Goal: Task Accomplishment & Management: Manage account settings

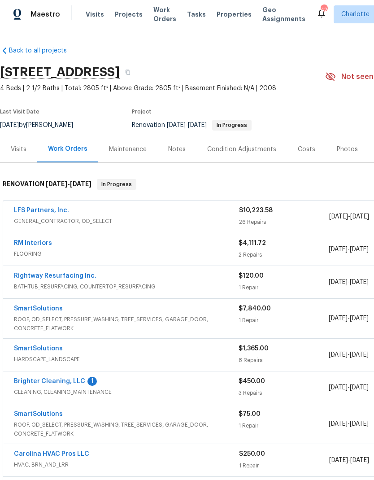
click at [34, 212] on link "LFS Partners, Inc." at bounding box center [41, 210] width 55 height 6
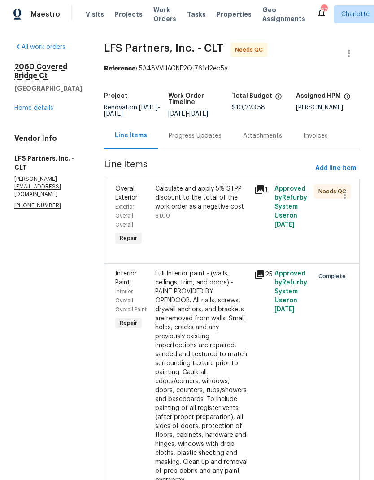
click at [117, 195] on span "Overall Exterior" at bounding box center [126, 193] width 22 height 15
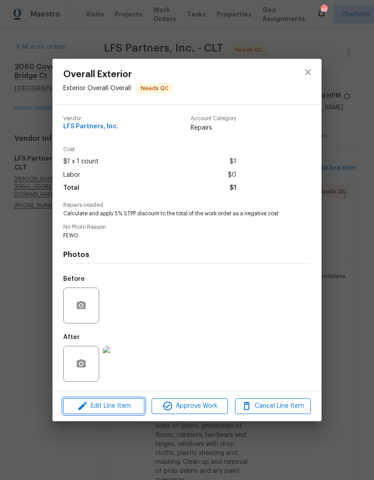
click at [117, 408] on span "Edit Line Item" at bounding box center [104, 405] width 76 height 11
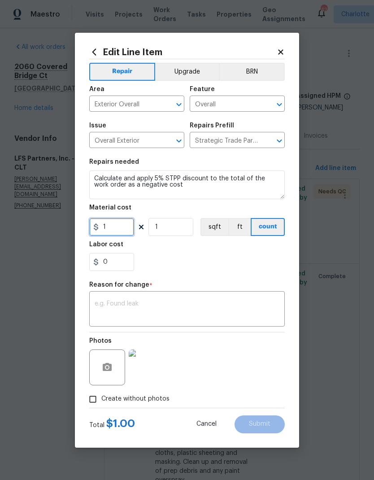
click at [124, 226] on input "1" at bounding box center [111, 227] width 45 height 18
click at [99, 228] on icon at bounding box center [95, 226] width 7 height 7
click at [110, 223] on input "511.18" at bounding box center [111, 227] width 45 height 18
type input "-511.18"
click at [193, 266] on div "0" at bounding box center [186, 262] width 195 height 18
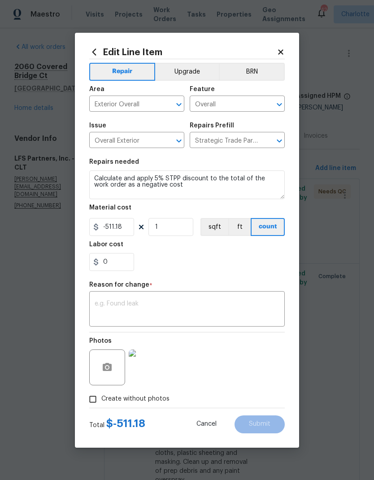
click at [160, 308] on textarea at bounding box center [187, 309] width 185 height 19
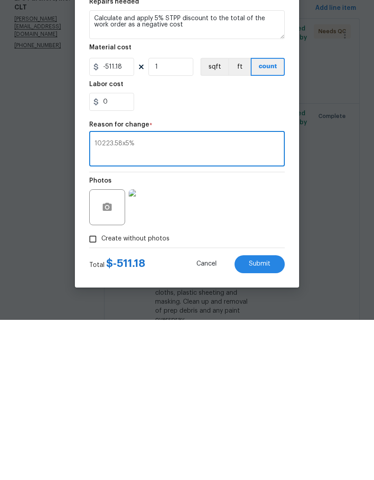
type textarea "10223.58x5%"
click at [270, 415] on button "Submit" at bounding box center [260, 424] width 50 height 18
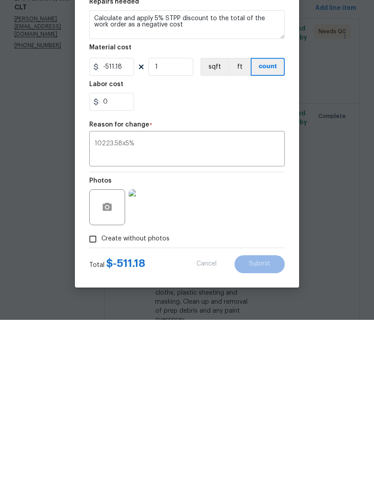
scroll to position [36, 0]
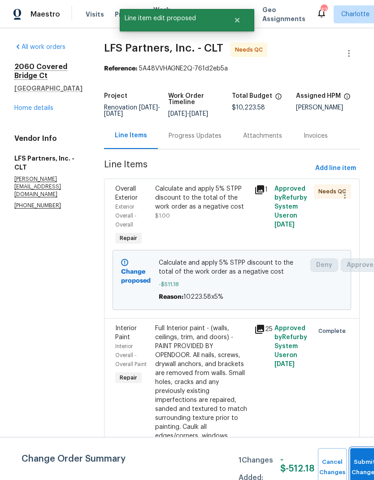
click at [363, 464] on button "Submit Changes" at bounding box center [364, 467] width 29 height 39
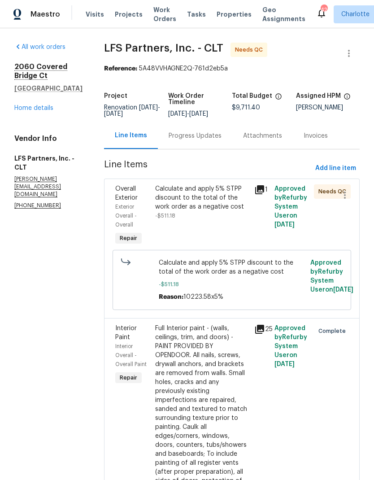
click at [122, 198] on span "Overall Exterior" at bounding box center [126, 193] width 22 height 15
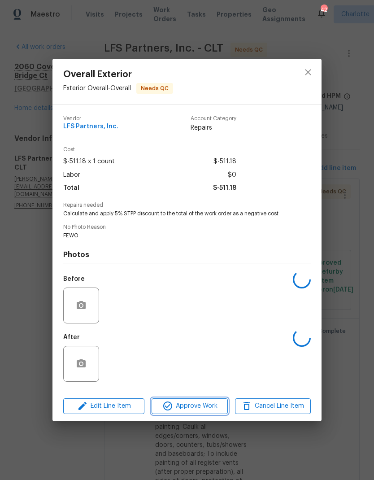
click at [198, 411] on span "Approve Work" at bounding box center [189, 405] width 70 height 11
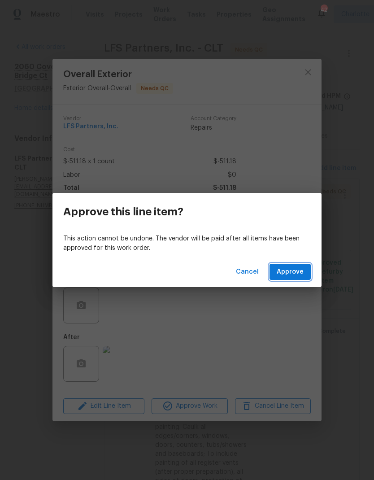
click at [294, 271] on span "Approve" at bounding box center [290, 271] width 27 height 11
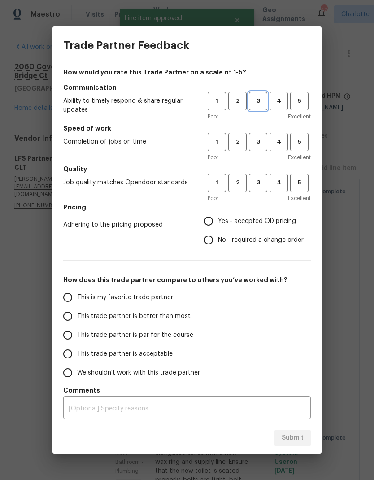
click at [258, 106] on span "3" at bounding box center [258, 101] width 17 height 10
click at [258, 134] on button "3" at bounding box center [258, 142] width 18 height 18
click at [262, 174] on button "3" at bounding box center [258, 183] width 18 height 18
click at [211, 220] on input "Yes - accepted OD pricing" at bounding box center [208, 221] width 19 height 19
radio input "true"
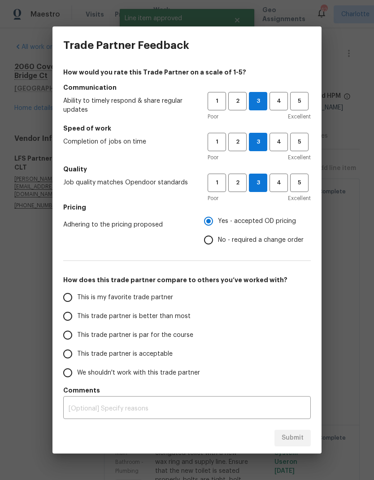
click at [71, 330] on input "This trade partner is par for the course" at bounding box center [67, 335] width 19 height 19
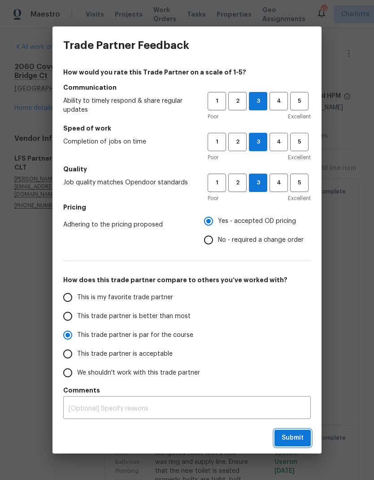
click at [304, 435] on button "Submit" at bounding box center [292, 438] width 36 height 17
radio input "true"
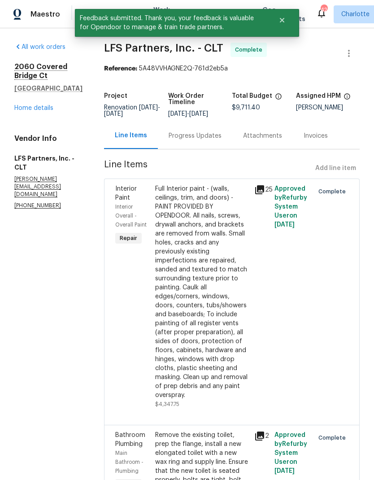
click at [26, 106] on link "Home details" at bounding box center [33, 108] width 39 height 6
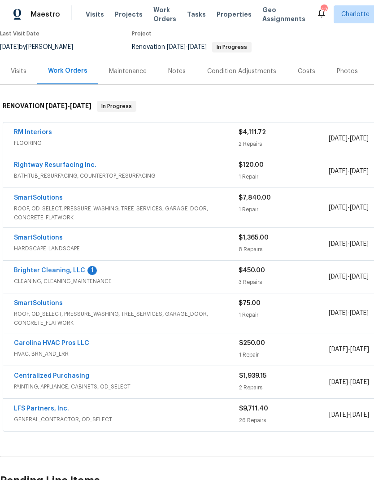
scroll to position [78, 0]
click at [37, 270] on link "Brighter Cleaning, LLC" at bounding box center [49, 270] width 71 height 6
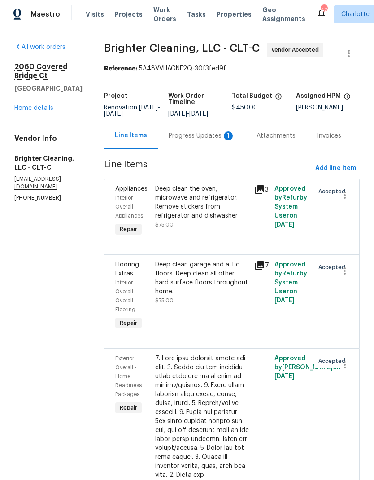
click at [195, 140] on div "Progress Updates 1" at bounding box center [202, 135] width 66 height 9
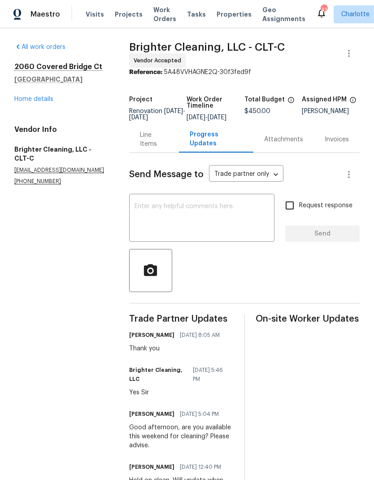
click at [23, 96] on link "Home details" at bounding box center [33, 99] width 39 height 6
